Goal: Register for event/course

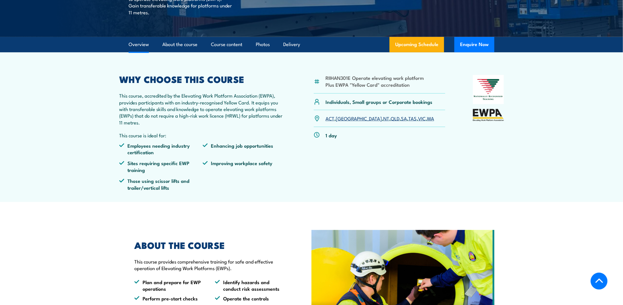
scroll to position [143, 0]
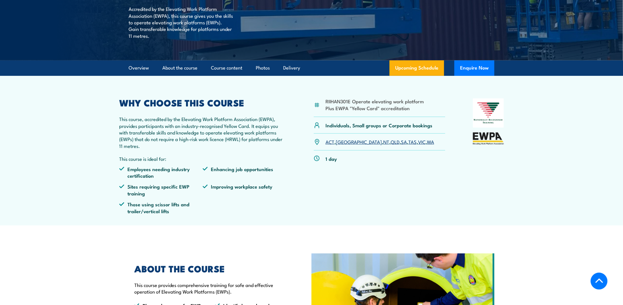
click at [401, 143] on link "SA" at bounding box center [404, 141] width 6 height 7
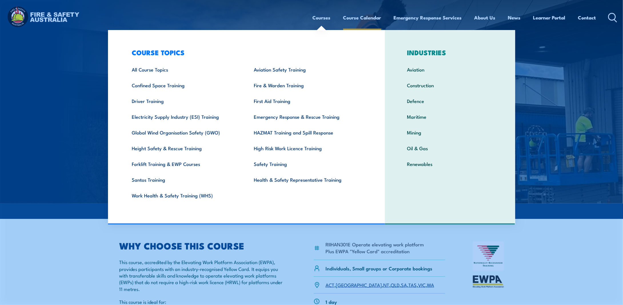
click at [359, 16] on link "Course Calendar" at bounding box center [362, 17] width 38 height 15
